Goal: Information Seeking & Learning: Learn about a topic

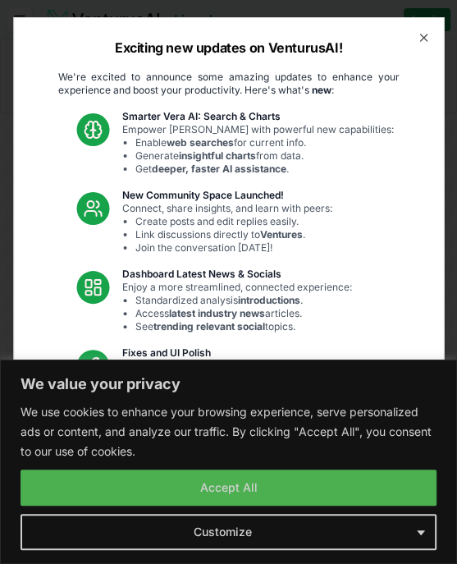
click at [240, 486] on div "Exciting new updates on VenturusAI! We're excited to announce some amazing upda…" at bounding box center [228, 282] width 431 height 530
click at [251, 494] on link "Read the full announcement on our blog!" at bounding box center [229, 510] width 246 height 33
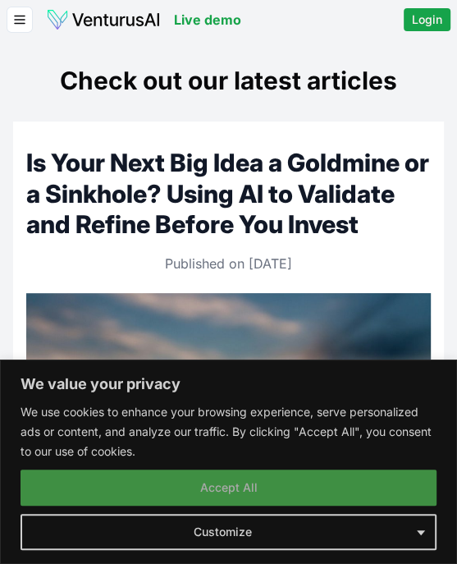
click at [250, 490] on button "Accept All" at bounding box center [229, 487] width 416 height 36
